Goal: Information Seeking & Learning: Learn about a topic

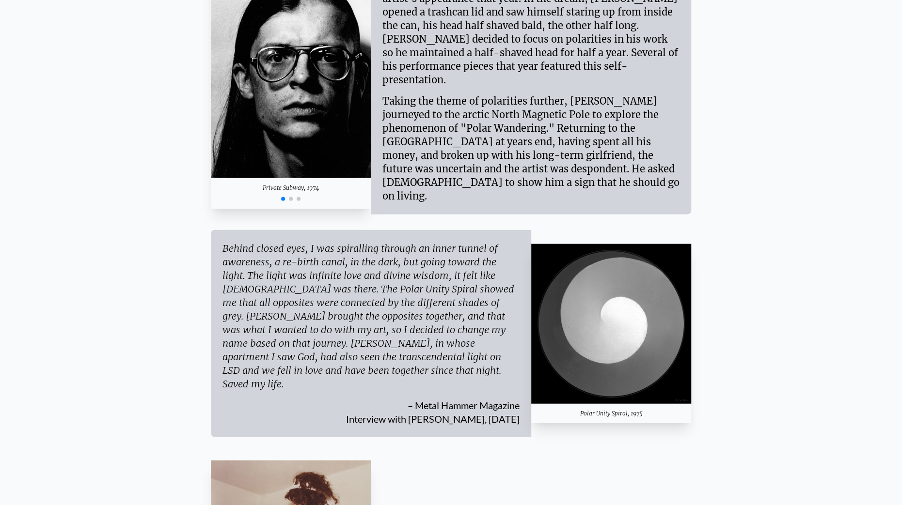
scroll to position [1599, 0]
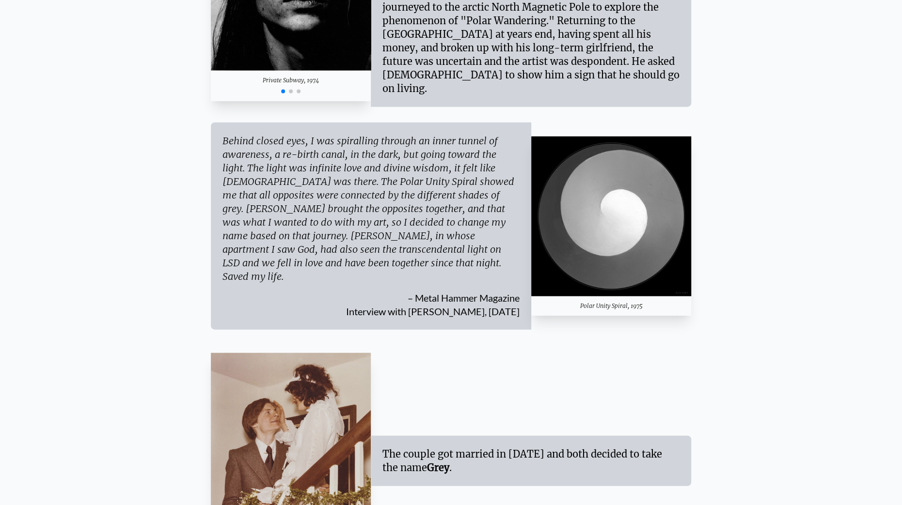
drag, startPoint x: 645, startPoint y: 290, endPoint x: 636, endPoint y: 292, distance: 9.1
click at [636, 297] on div "Polar Unity Spiral, 1975" at bounding box center [611, 306] width 160 height 19
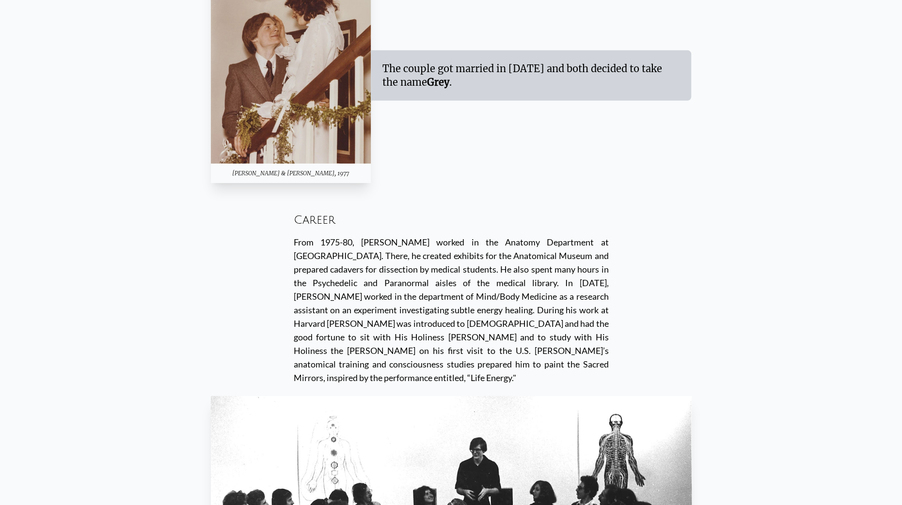
scroll to position [1987, 0]
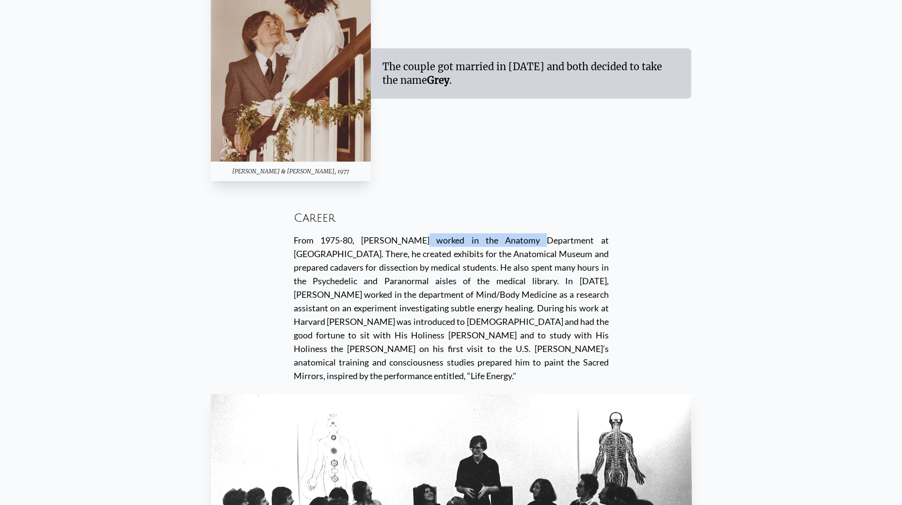
drag, startPoint x: 347, startPoint y: 215, endPoint x: 443, endPoint y: 215, distance: 95.5
click at [443, 234] on div "From 1975-80, [PERSON_NAME] worked in the Anatomy Department at [GEOGRAPHIC_DAT…" at bounding box center [451, 308] width 315 height 149
drag, startPoint x: 425, startPoint y: 217, endPoint x: 621, endPoint y: 214, distance: 195.3
click at [621, 214] on div "Career From 1975-80, [PERSON_NAME] worked in the Anatomy Department at [GEOGRAP…" at bounding box center [451, 295] width 481 height 200
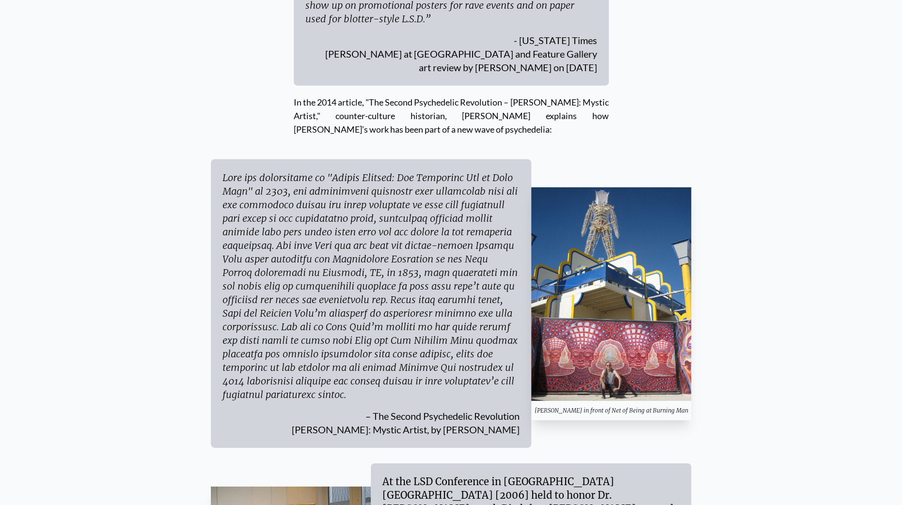
scroll to position [4749, 0]
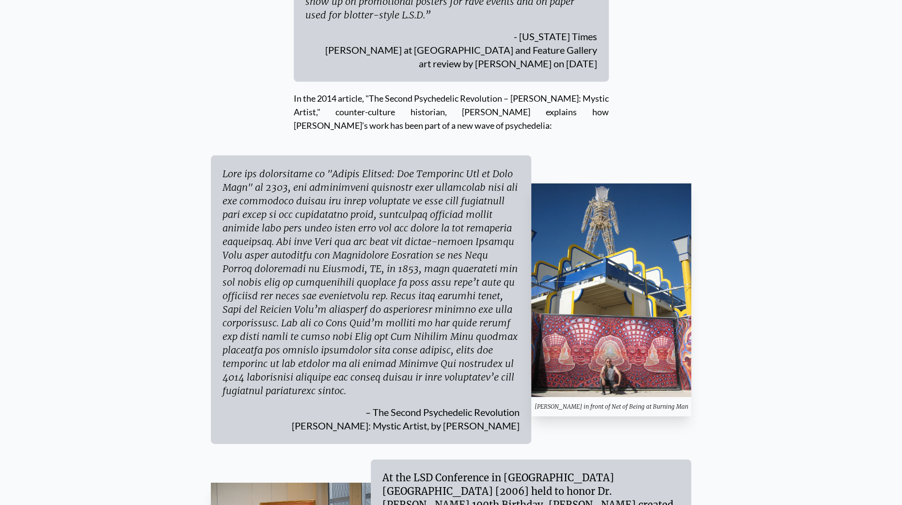
drag, startPoint x: 276, startPoint y: 398, endPoint x: 346, endPoint y: 399, distance: 69.3
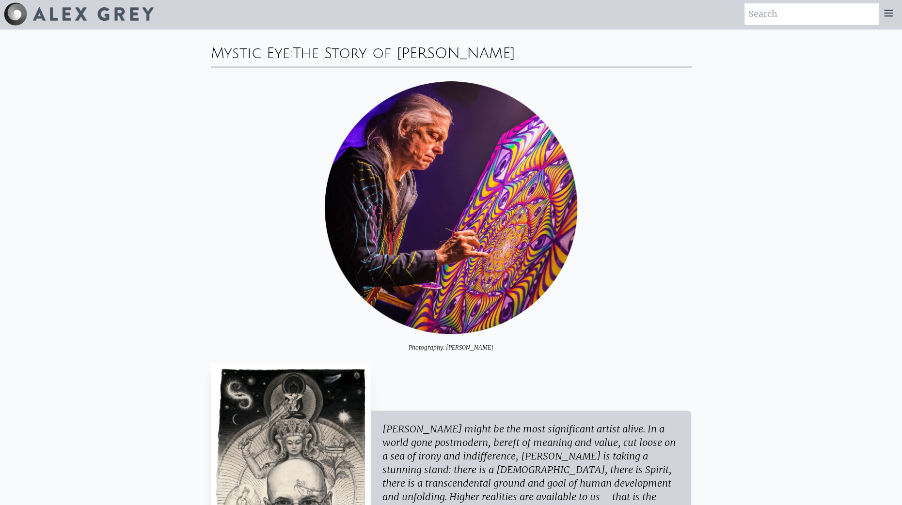
scroll to position [0, 0]
